Goal: Information Seeking & Learning: Learn about a topic

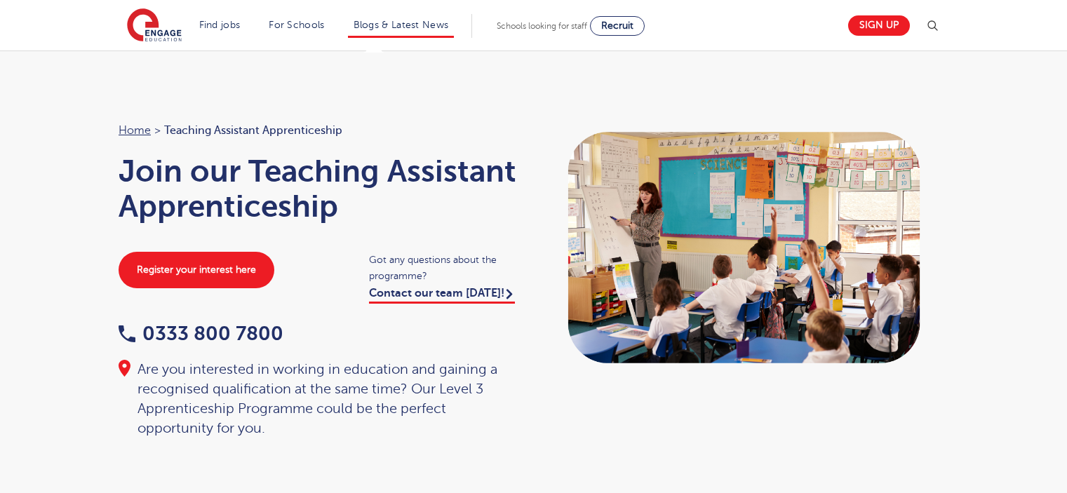
scroll to position [351, 0]
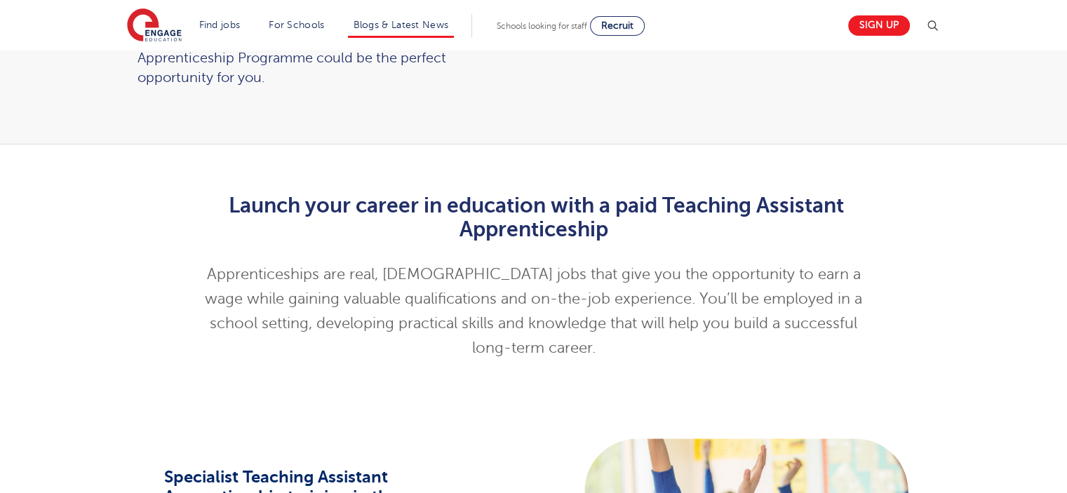
click at [406, 30] on li "Blogs & Latest News" at bounding box center [401, 26] width 107 height 24
click at [410, 27] on link "Blogs & Latest News" at bounding box center [400, 25] width 95 height 11
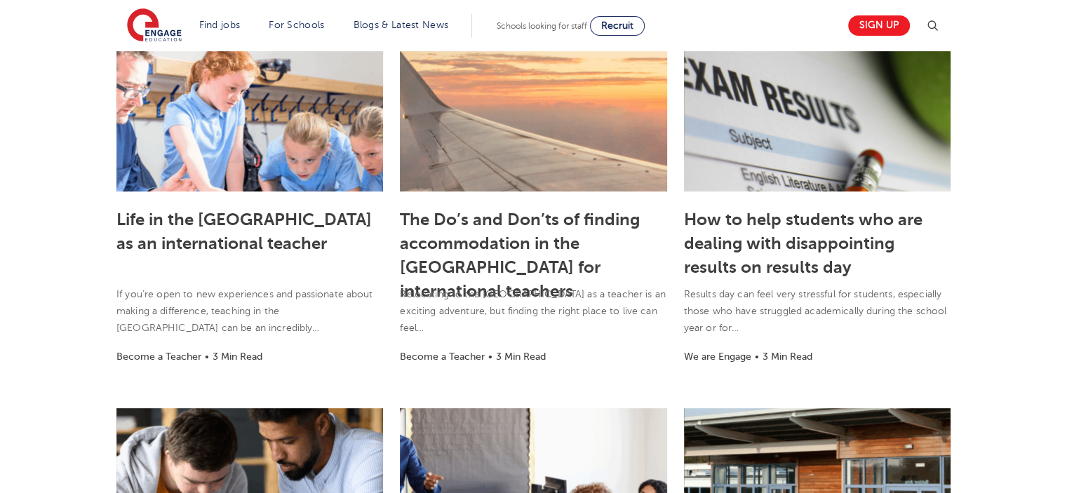
scroll to position [351, 0]
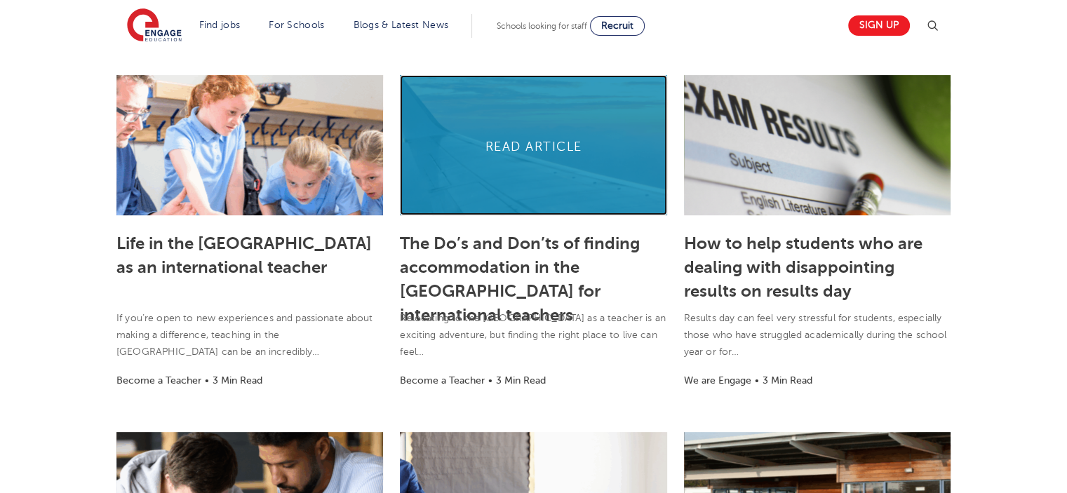
click at [503, 138] on link at bounding box center [533, 145] width 267 height 140
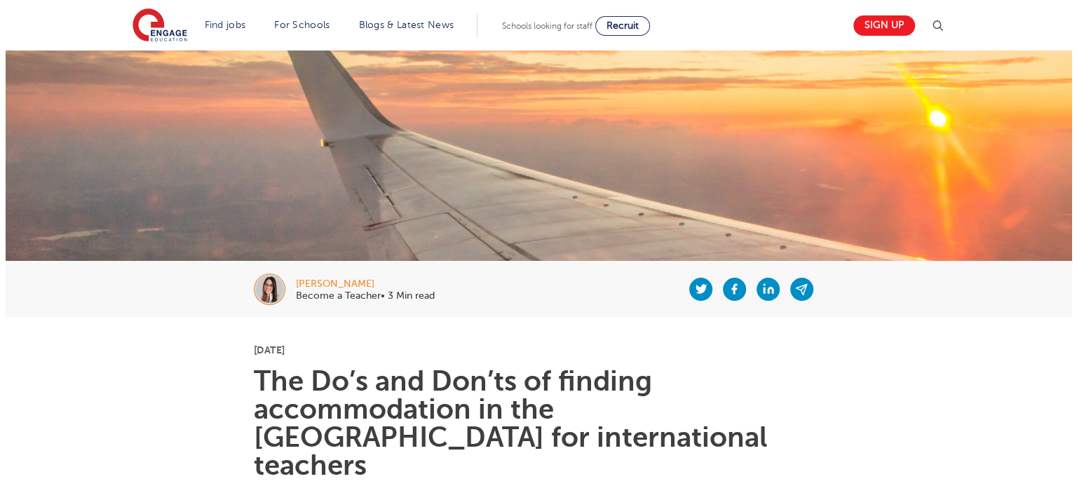
scroll to position [140, 0]
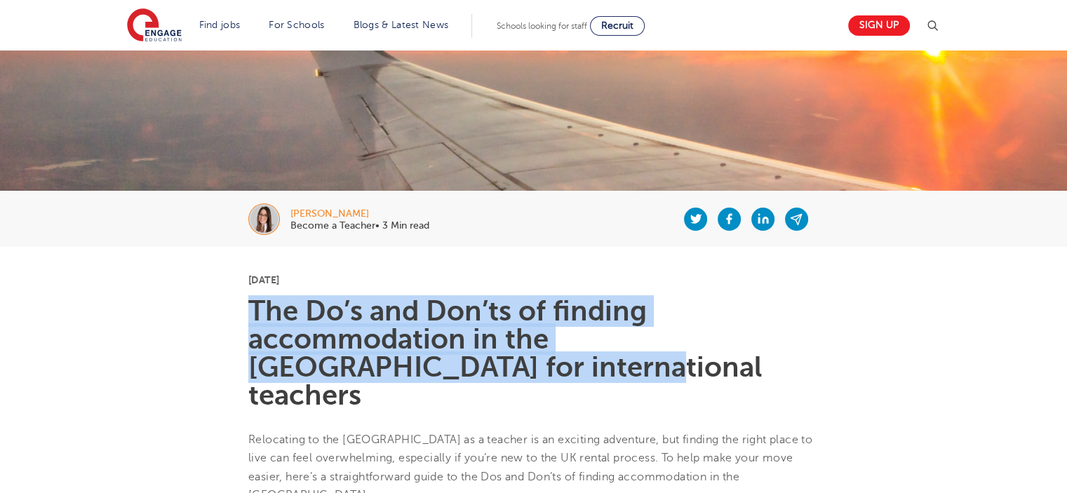
drag, startPoint x: 251, startPoint y: 321, endPoint x: 381, endPoint y: 367, distance: 137.5
click at [381, 367] on h1 "The Do’s and Don’ts of finding accommodation in the UK for international teache…" at bounding box center [533, 353] width 570 height 112
copy h1 "The Do’s and Don’ts of finding accommodation in the UK for international teache…"
click at [940, 27] on img at bounding box center [932, 26] width 17 height 17
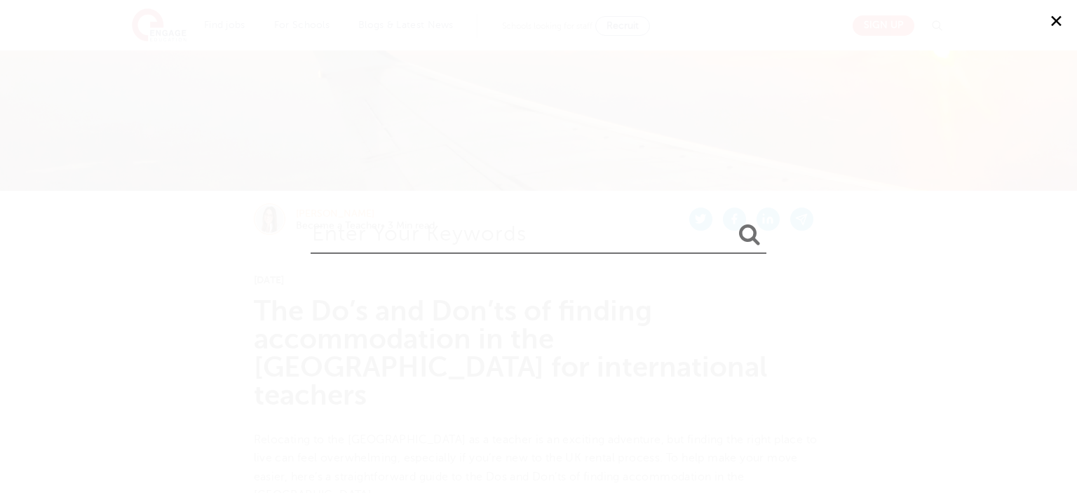
click at [419, 241] on input "search" at bounding box center [539, 231] width 456 height 46
type input "mental health"
click at [733, 222] on button "submit" at bounding box center [750, 235] width 34 height 26
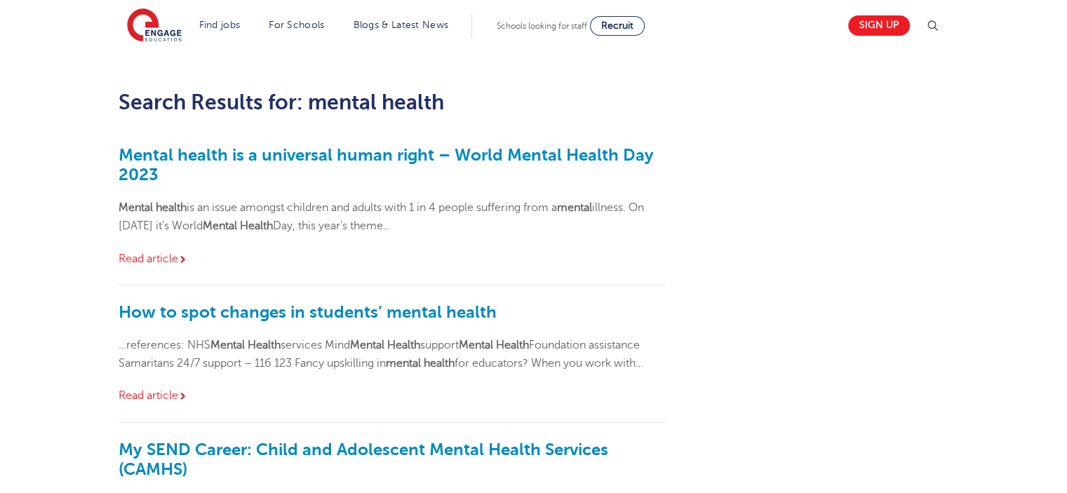
scroll to position [140, 0]
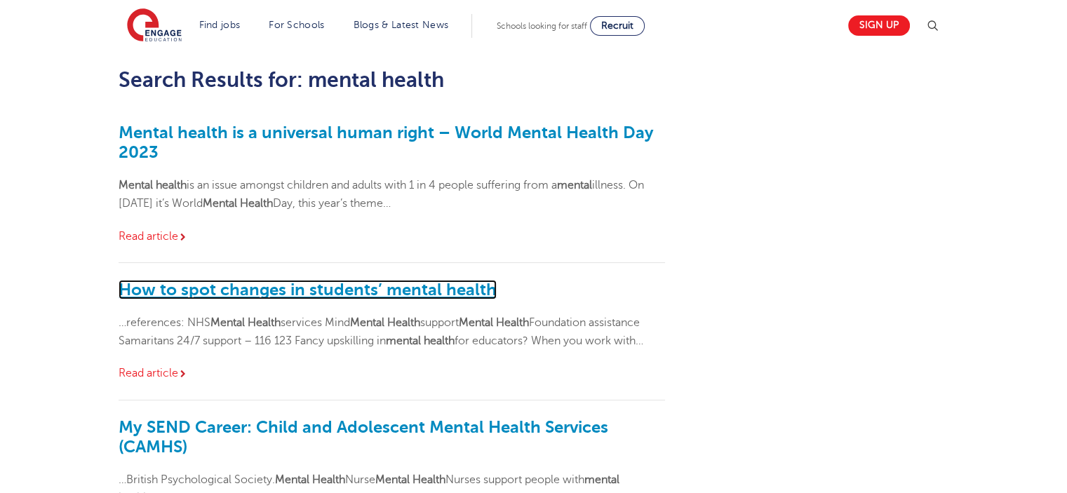
click at [229, 284] on link "How to spot changes in students’ mental health" at bounding box center [308, 290] width 378 height 20
